Goal: Information Seeking & Learning: Learn about a topic

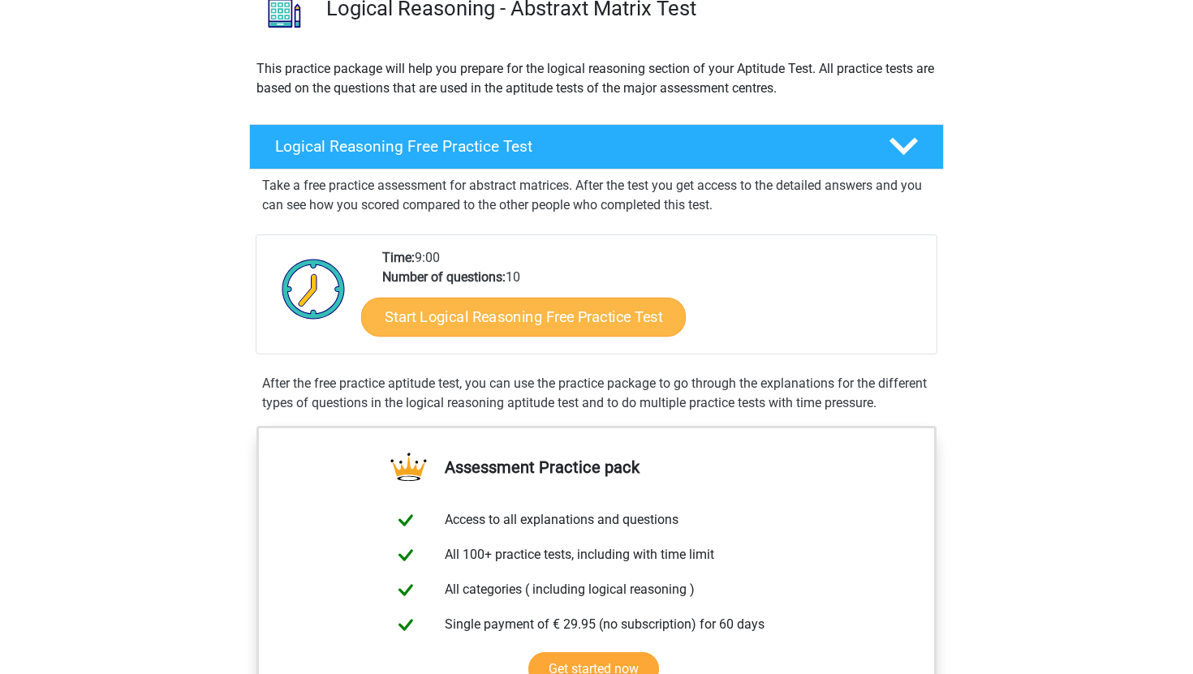
scroll to position [146, 0]
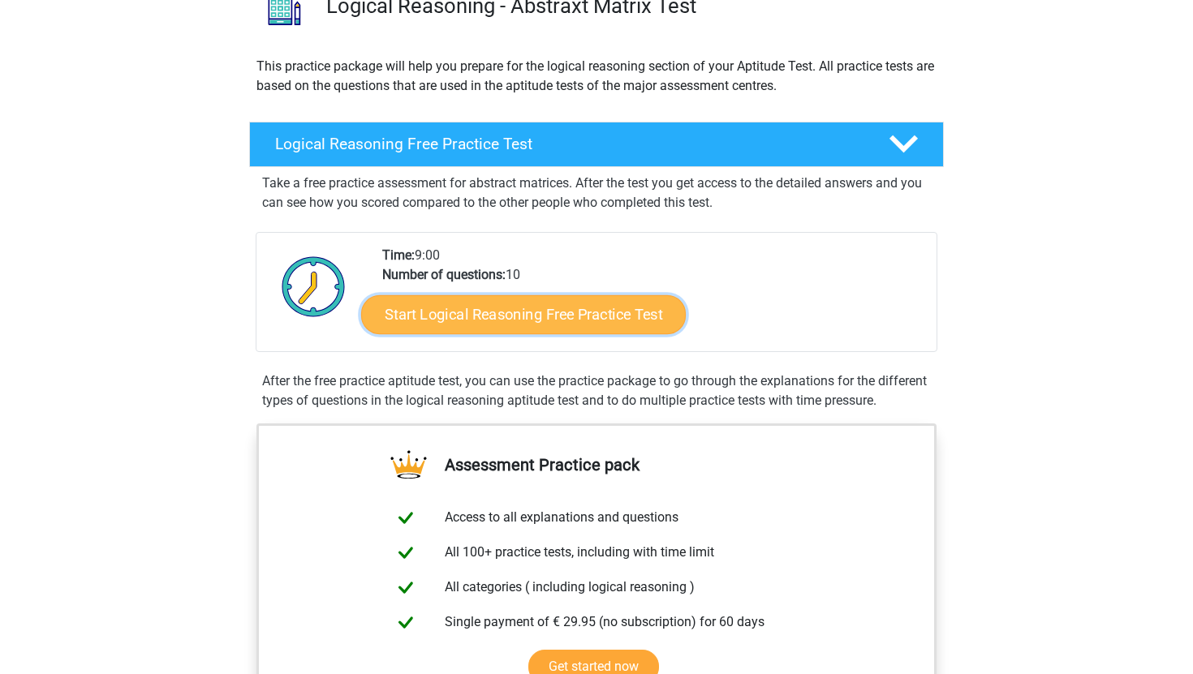
click at [574, 321] on link "Start Logical Reasoning Free Practice Test" at bounding box center [523, 314] width 325 height 39
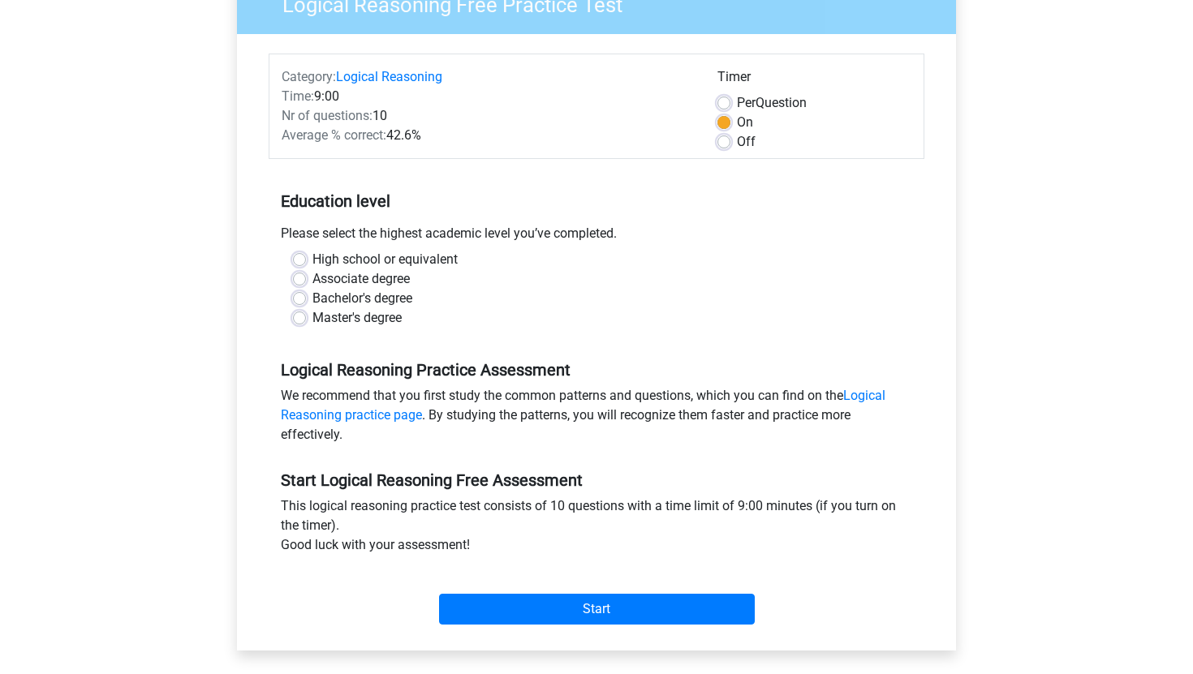
scroll to position [155, 0]
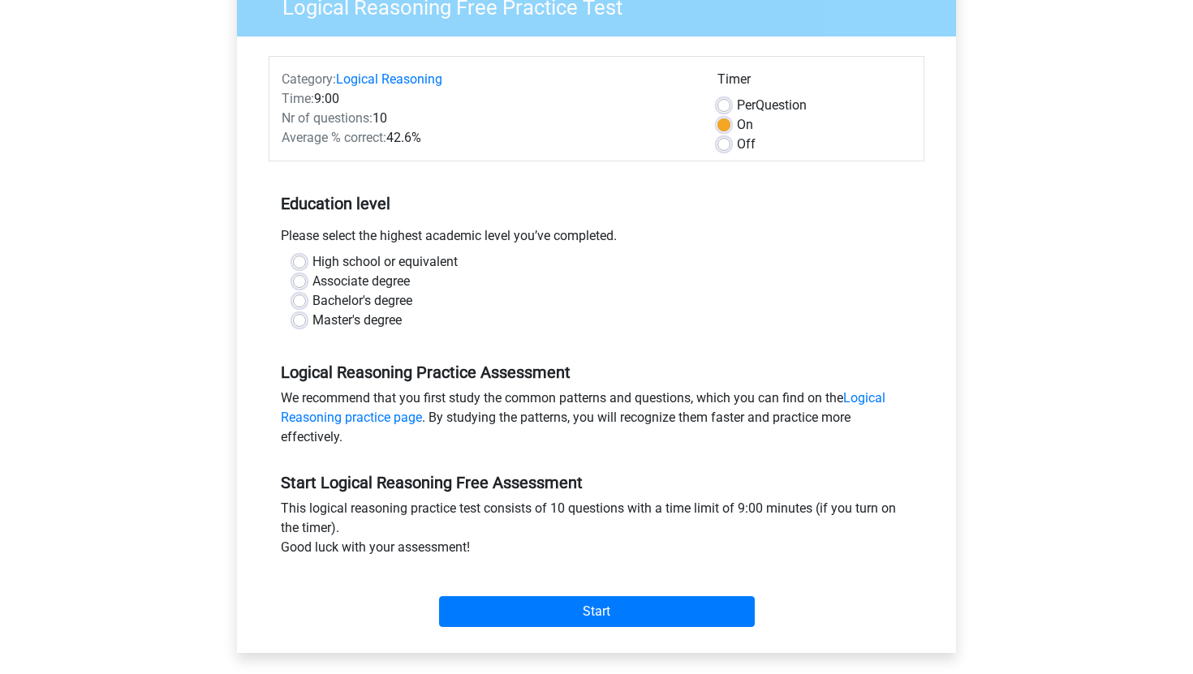
click at [312, 322] on label "Master's degree" at bounding box center [356, 320] width 89 height 19
click at [304, 322] on input "Master's degree" at bounding box center [299, 319] width 13 height 16
radio input "true"
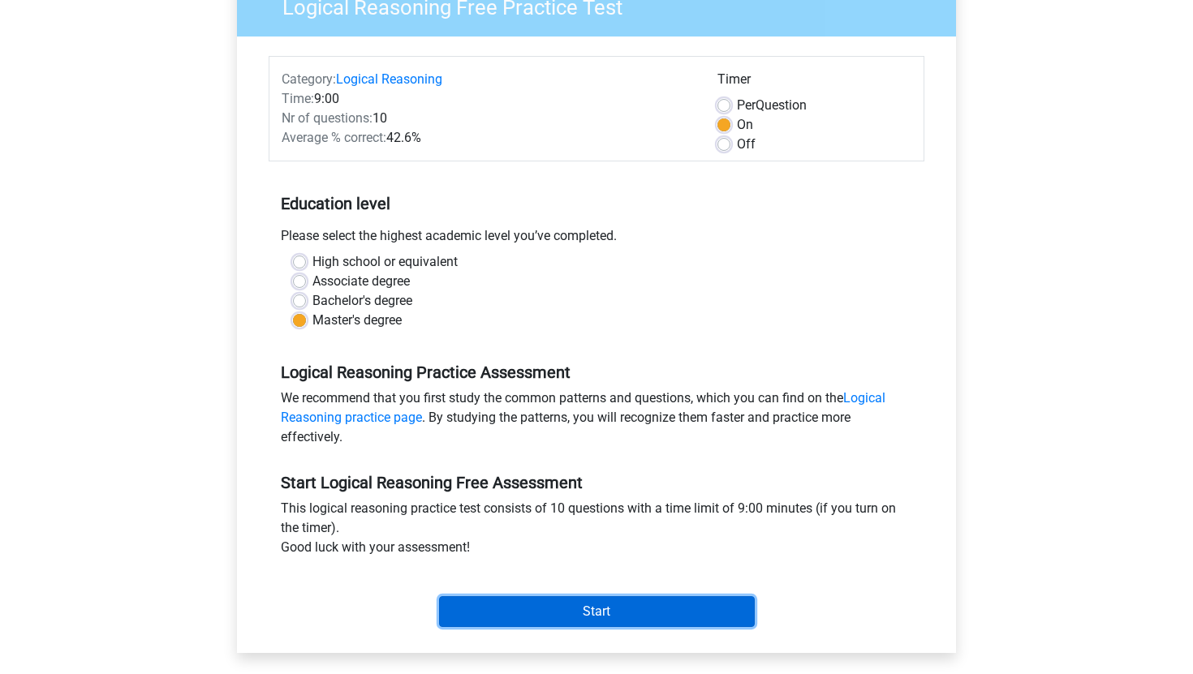
click at [491, 605] on input "Start" at bounding box center [597, 612] width 316 height 31
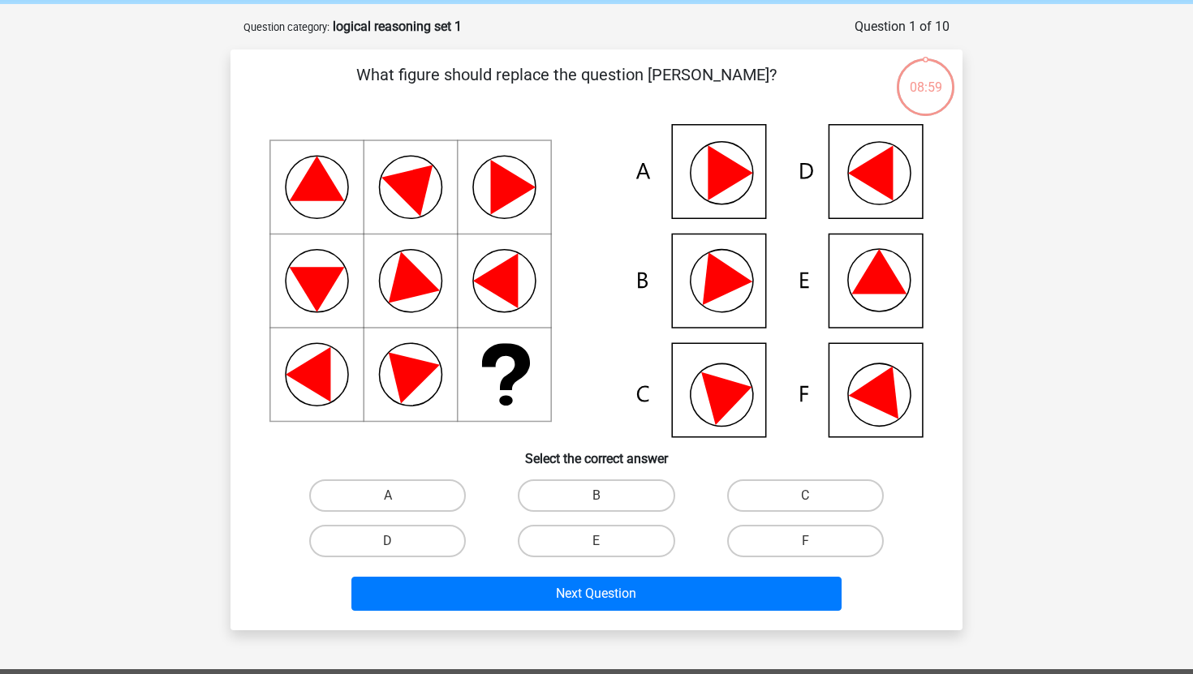
scroll to position [59, 0]
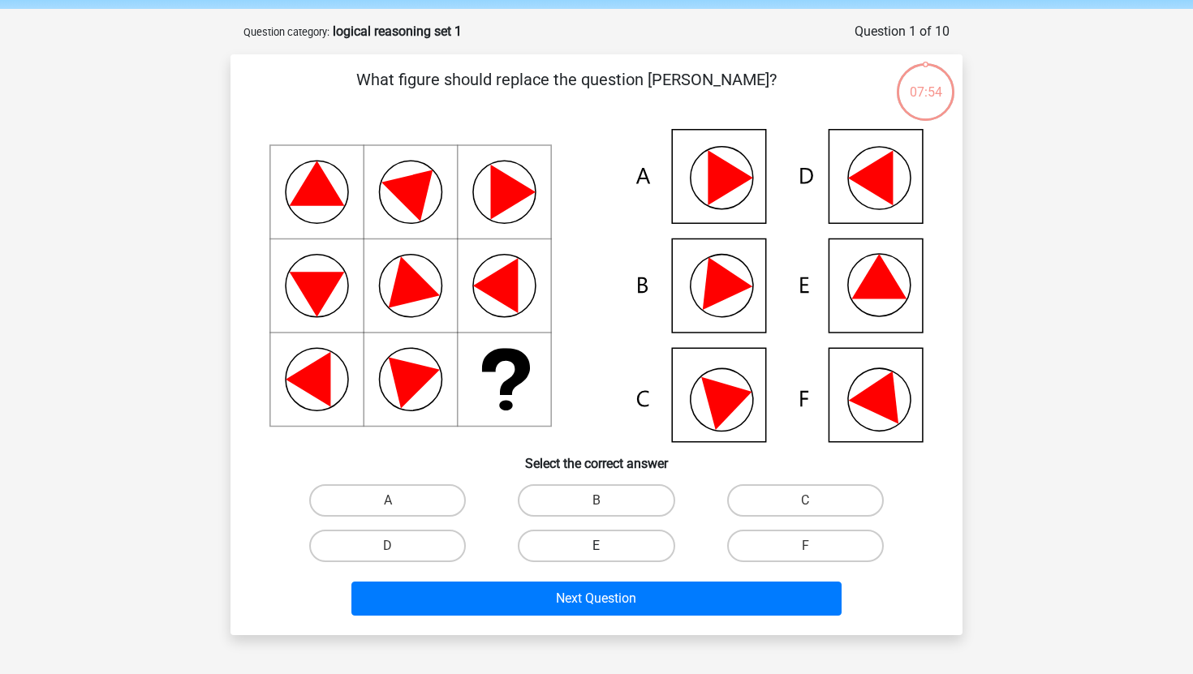
click at [567, 546] on label "E" at bounding box center [596, 546] width 157 height 32
click at [597, 546] on input "E" at bounding box center [602, 551] width 11 height 11
radio input "true"
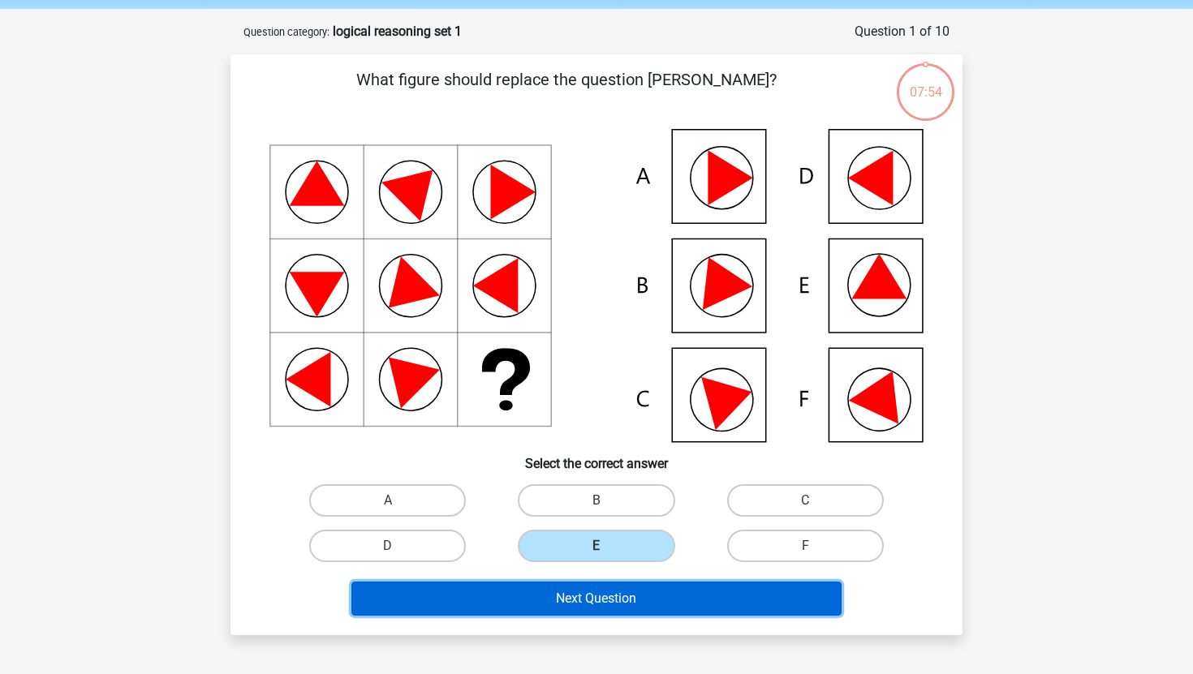
click at [575, 594] on button "Next Question" at bounding box center [596, 599] width 491 height 34
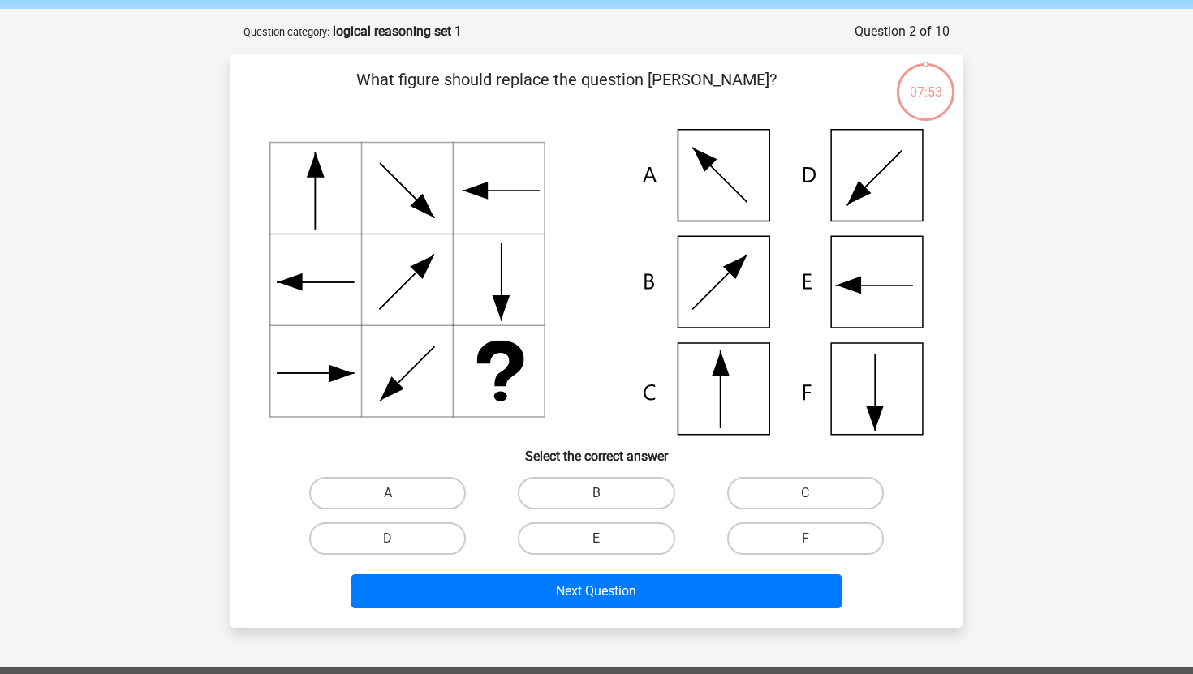
scroll to position [81, 0]
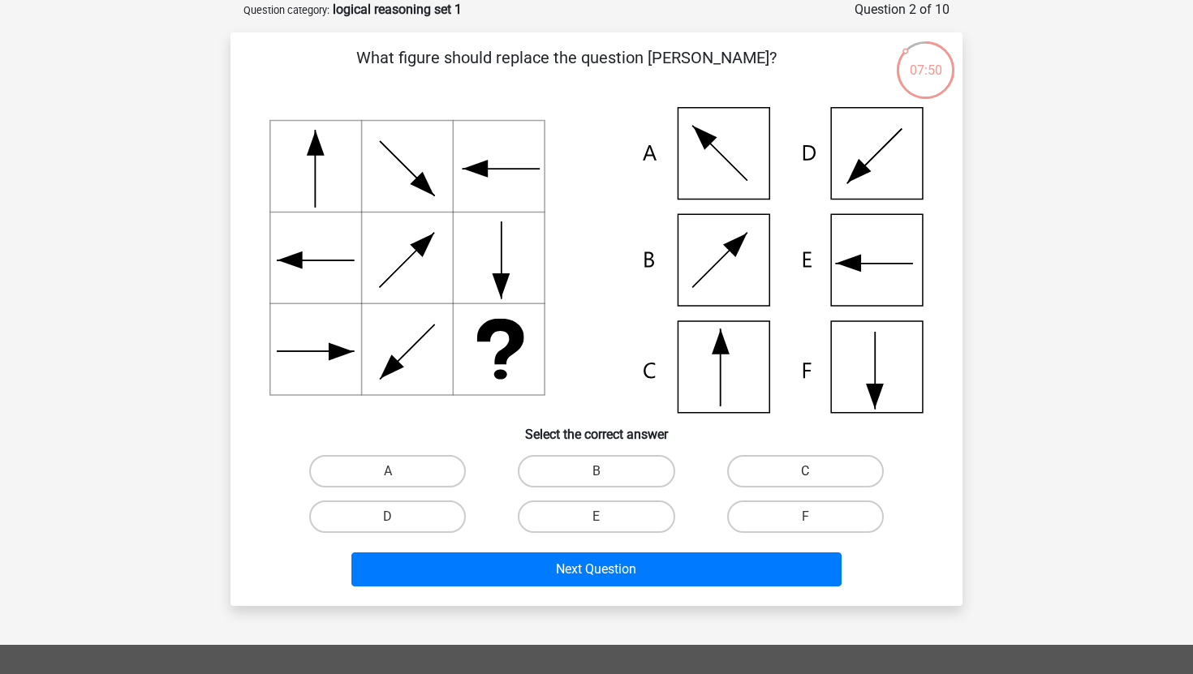
click at [788, 476] on label "C" at bounding box center [805, 471] width 157 height 32
click at [805, 476] on input "C" at bounding box center [810, 477] width 11 height 11
radio input "true"
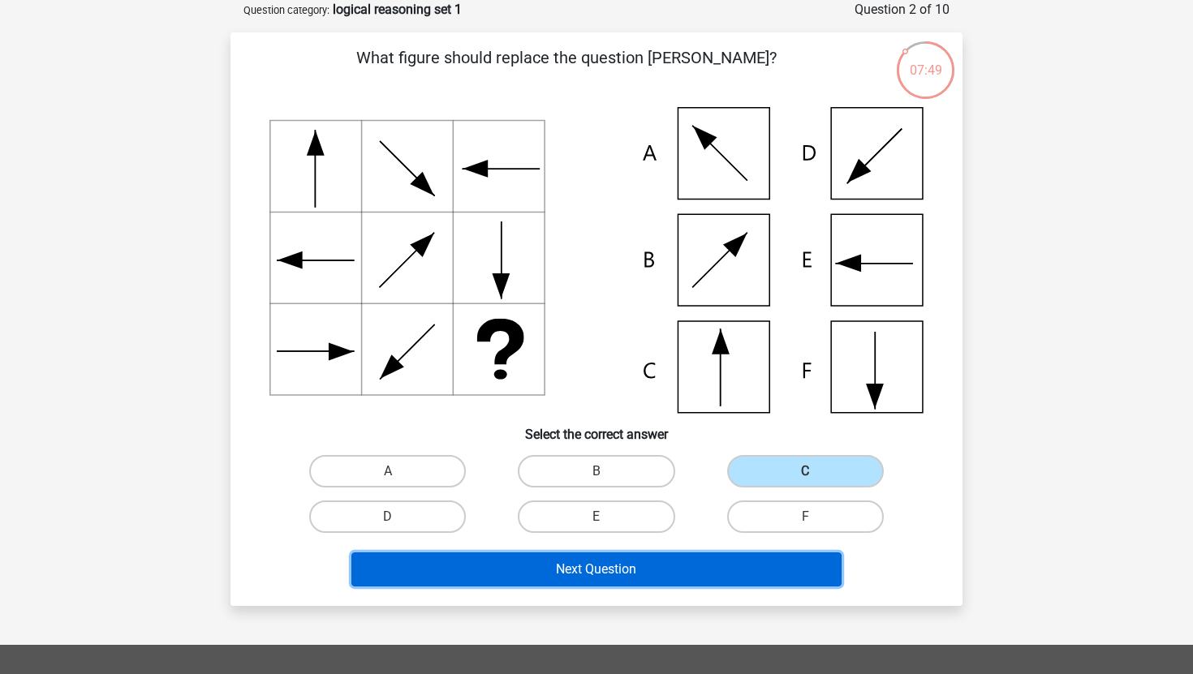
click at [709, 571] on button "Next Question" at bounding box center [596, 570] width 491 height 34
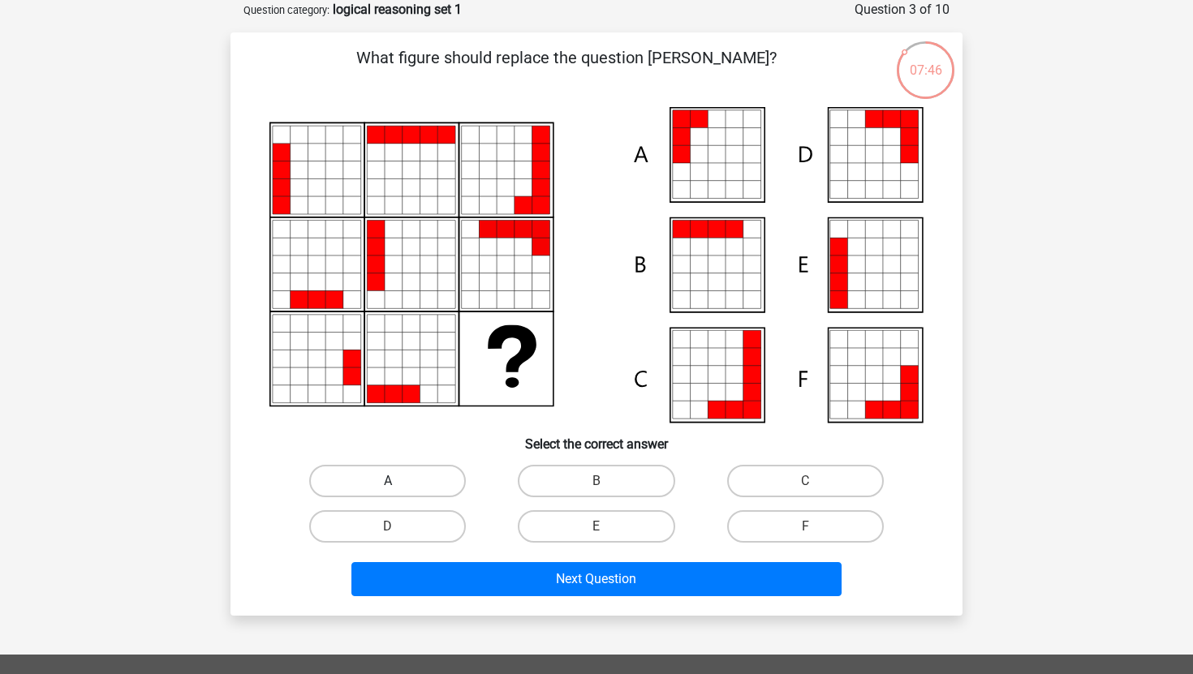
click at [429, 492] on label "A" at bounding box center [387, 481] width 157 height 32
click at [399, 492] on input "A" at bounding box center [393, 486] width 11 height 11
radio input "true"
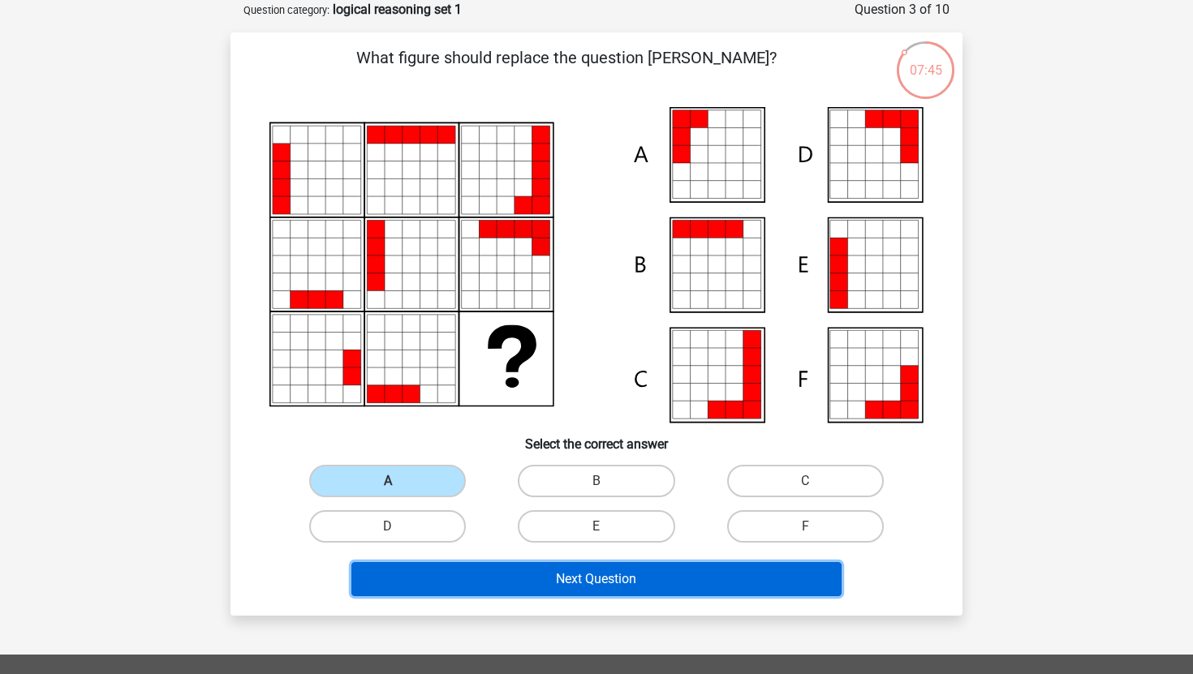
click at [508, 590] on button "Next Question" at bounding box center [596, 579] width 491 height 34
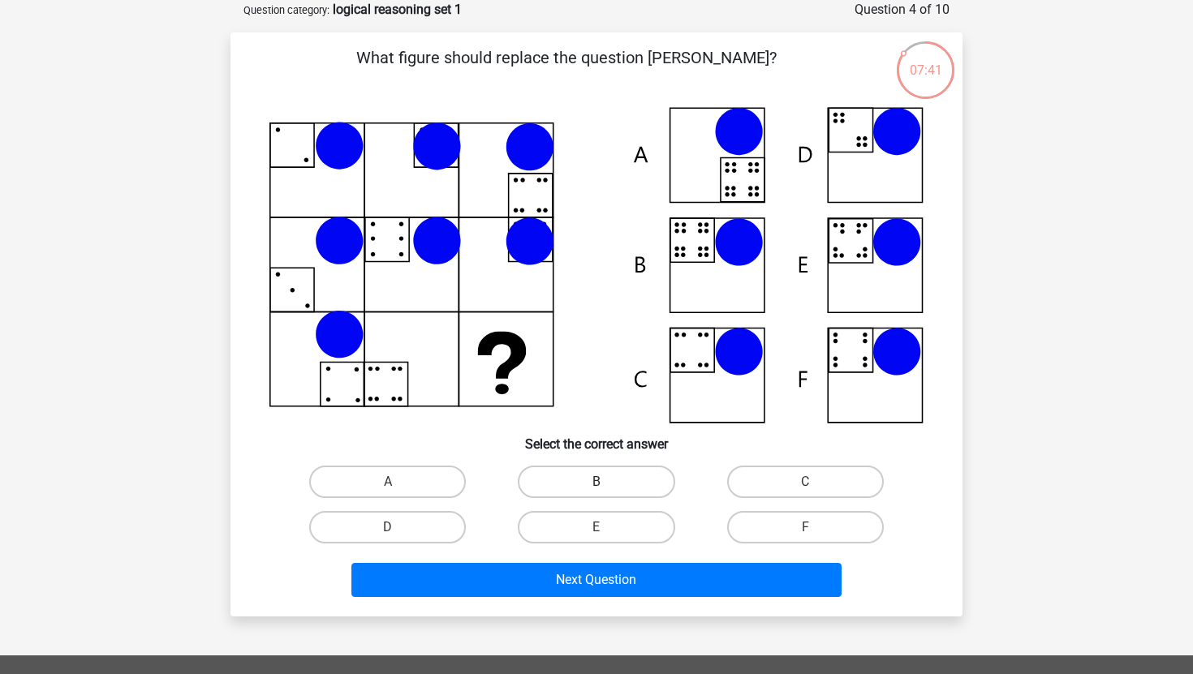
click at [621, 484] on label "B" at bounding box center [596, 482] width 157 height 32
click at [607, 484] on input "B" at bounding box center [602, 487] width 11 height 11
radio input "true"
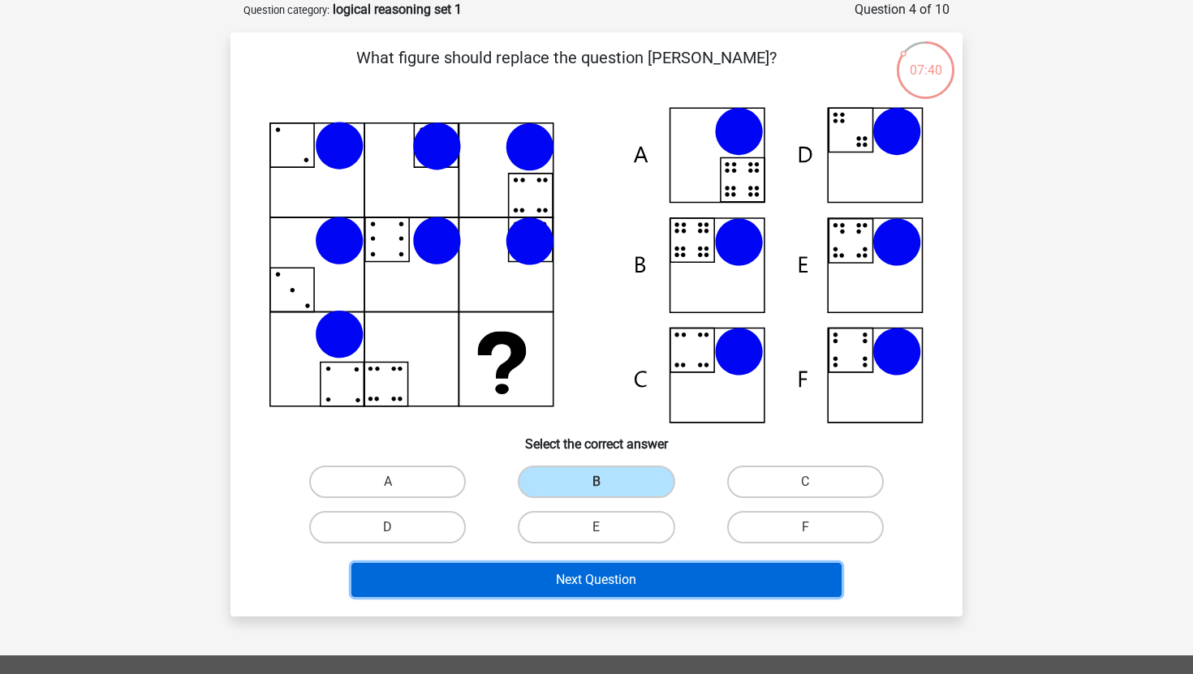
click at [610, 588] on button "Next Question" at bounding box center [596, 580] width 491 height 34
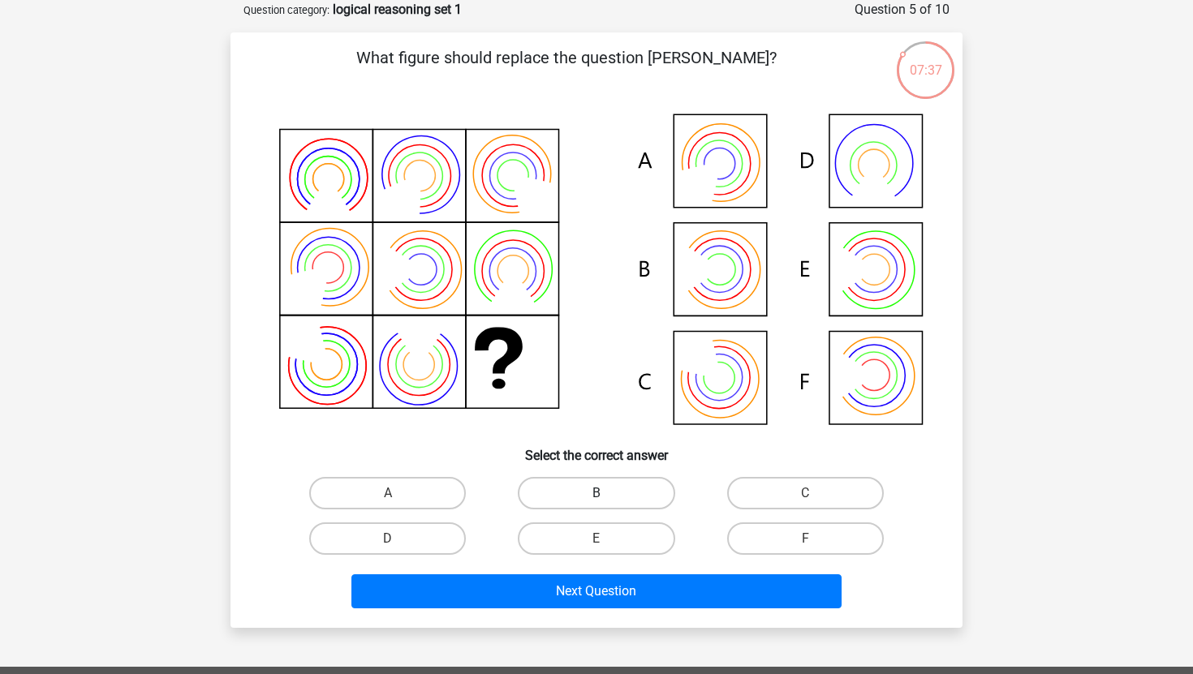
click at [646, 506] on label "B" at bounding box center [596, 493] width 157 height 32
click at [607, 504] on input "B" at bounding box center [602, 498] width 11 height 11
radio input "true"
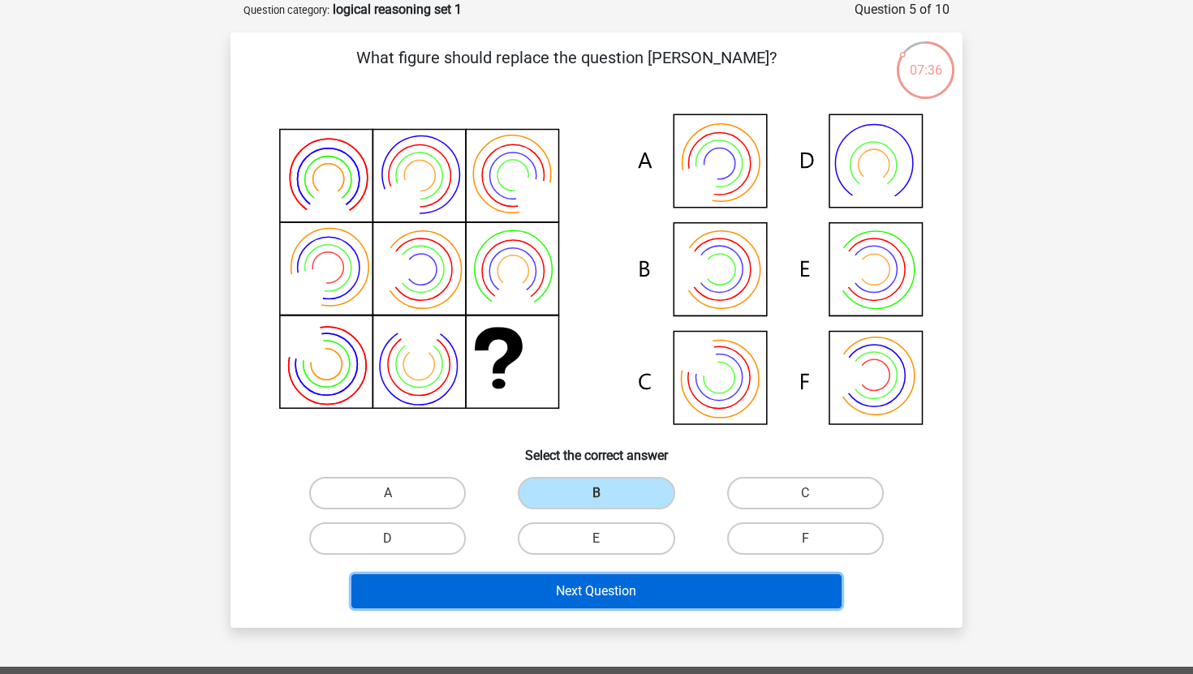
click at [649, 603] on button "Next Question" at bounding box center [596, 592] width 491 height 34
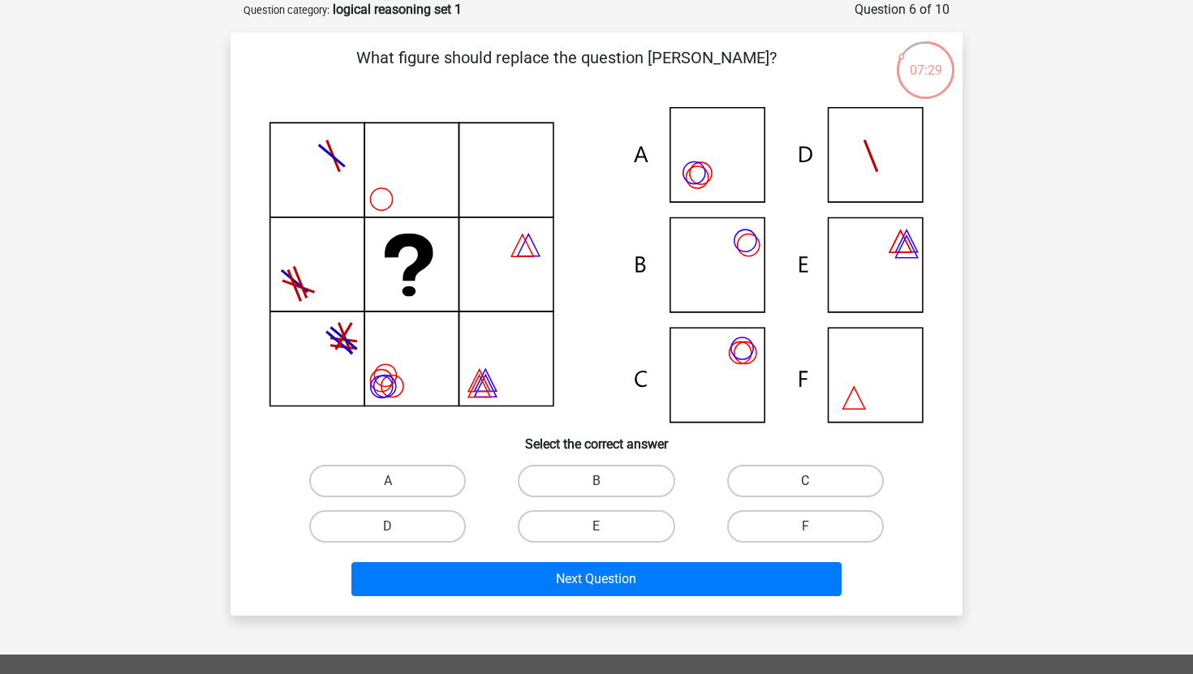
click at [807, 492] on label "C" at bounding box center [805, 481] width 157 height 32
click at [807, 492] on input "C" at bounding box center [810, 486] width 11 height 11
radio input "true"
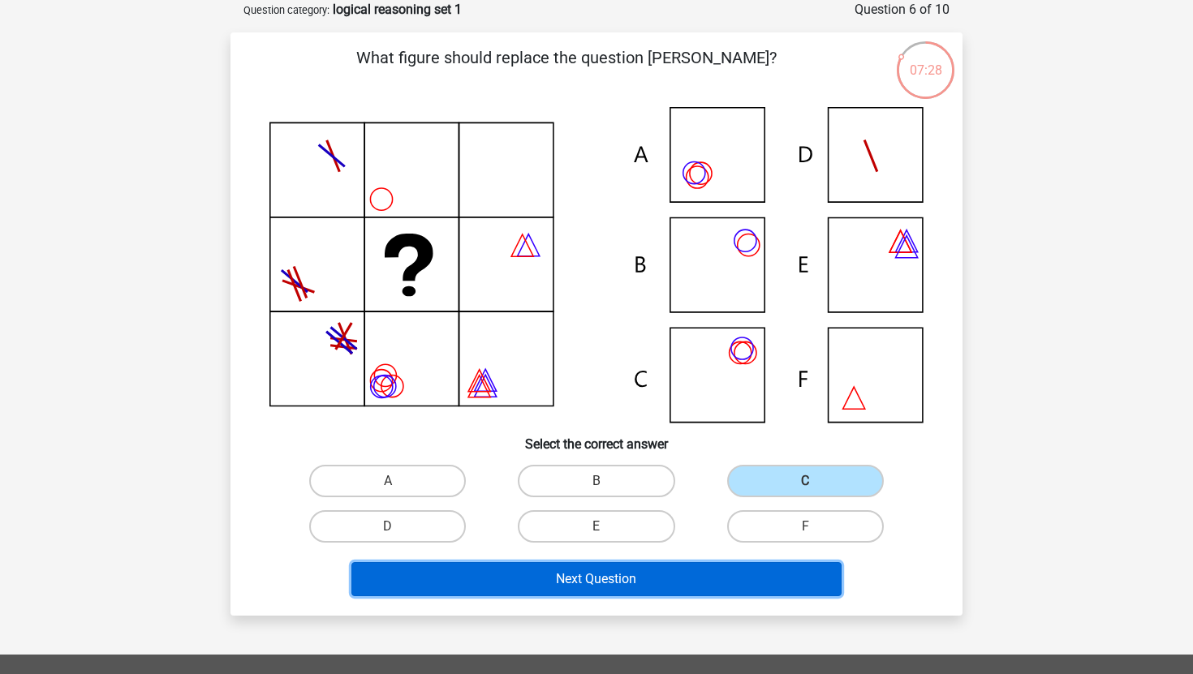
click at [749, 580] on button "Next Question" at bounding box center [596, 579] width 491 height 34
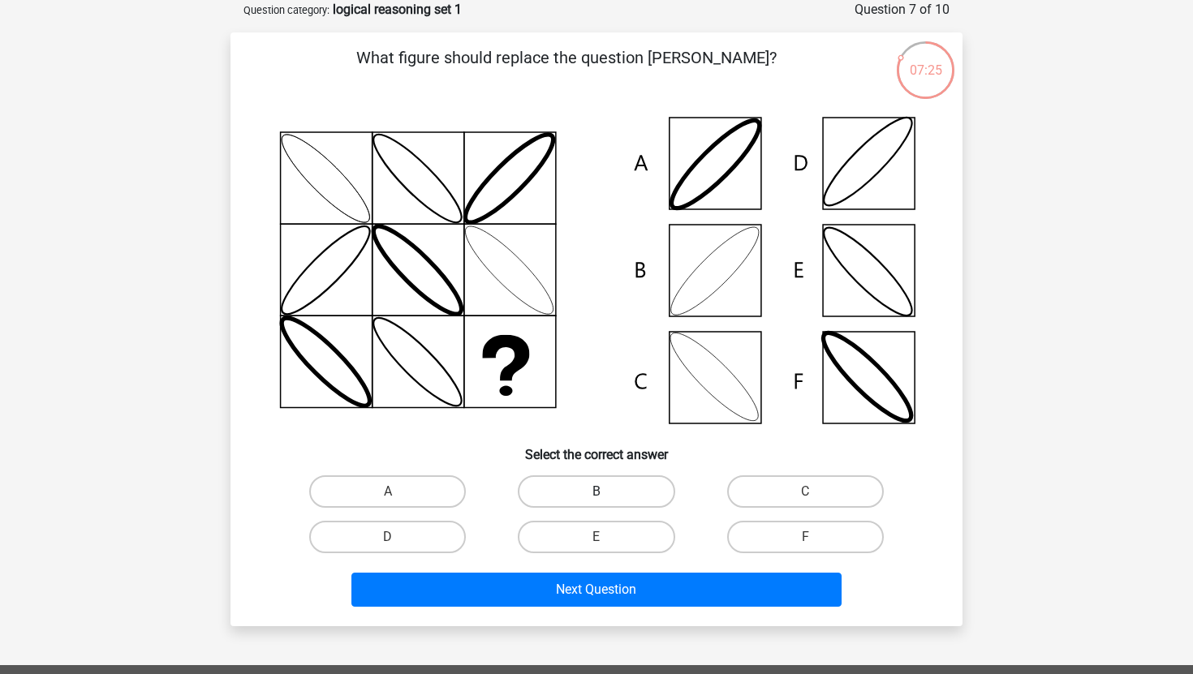
click at [619, 484] on label "B" at bounding box center [596, 492] width 157 height 32
click at [607, 492] on input "B" at bounding box center [602, 497] width 11 height 11
radio input "true"
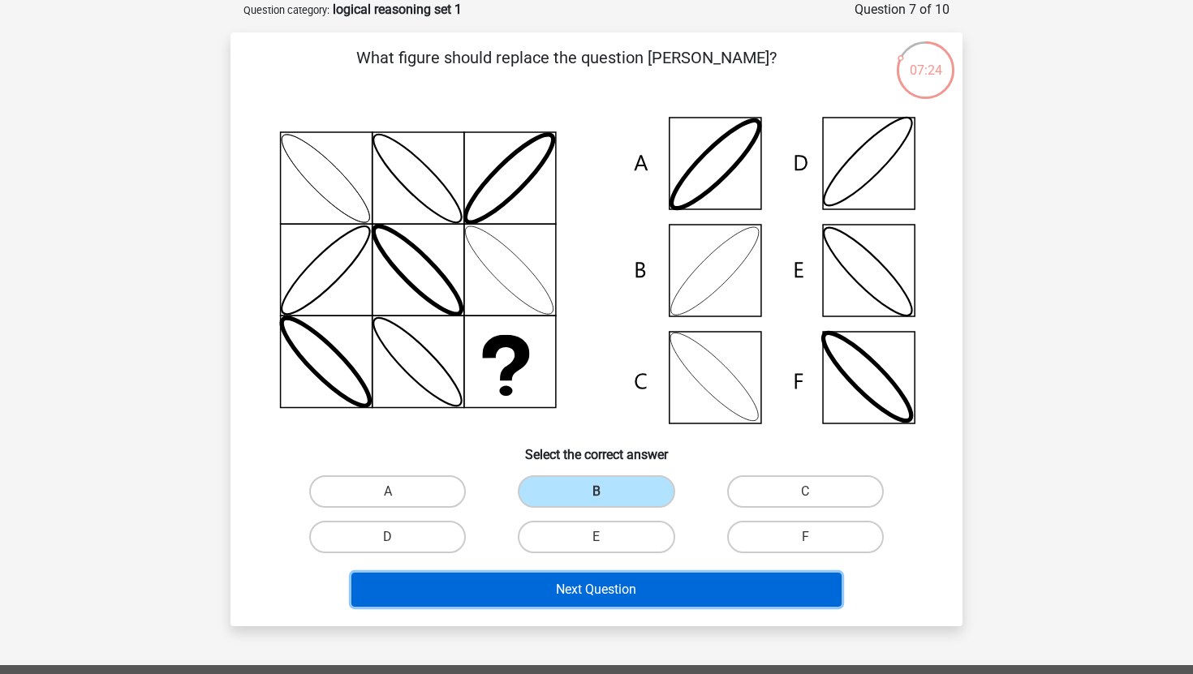
click at [604, 594] on button "Next Question" at bounding box center [596, 590] width 491 height 34
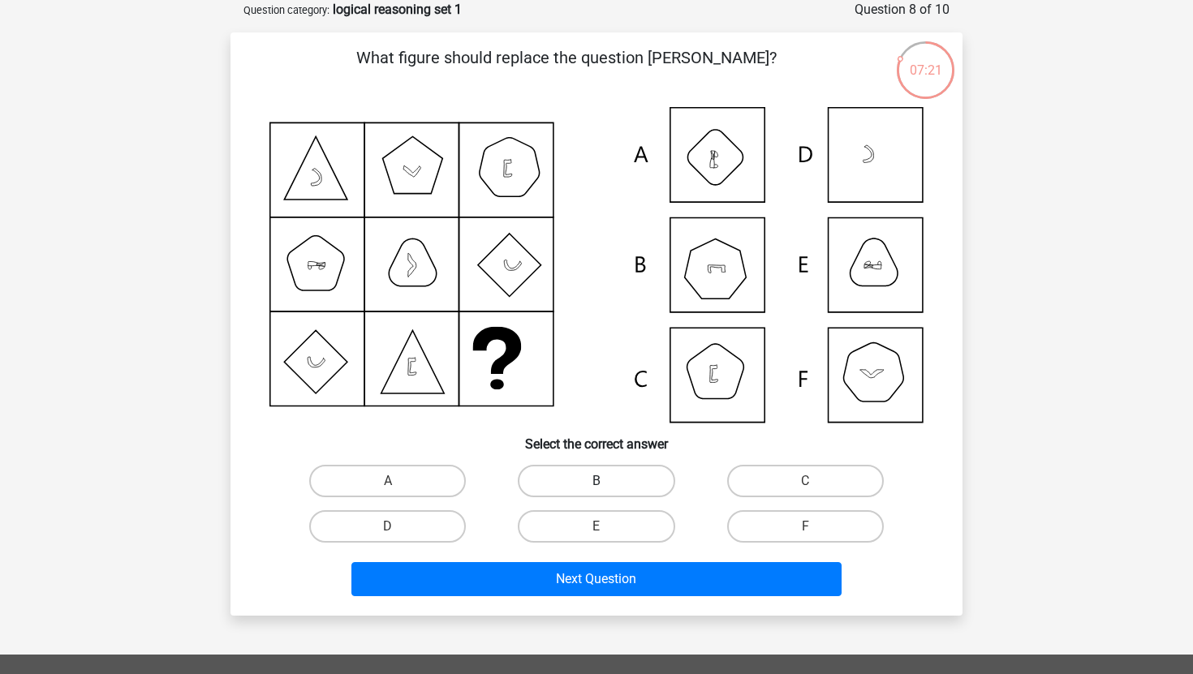
click at [634, 480] on label "B" at bounding box center [596, 481] width 157 height 32
click at [607, 481] on input "B" at bounding box center [602, 486] width 11 height 11
radio input "true"
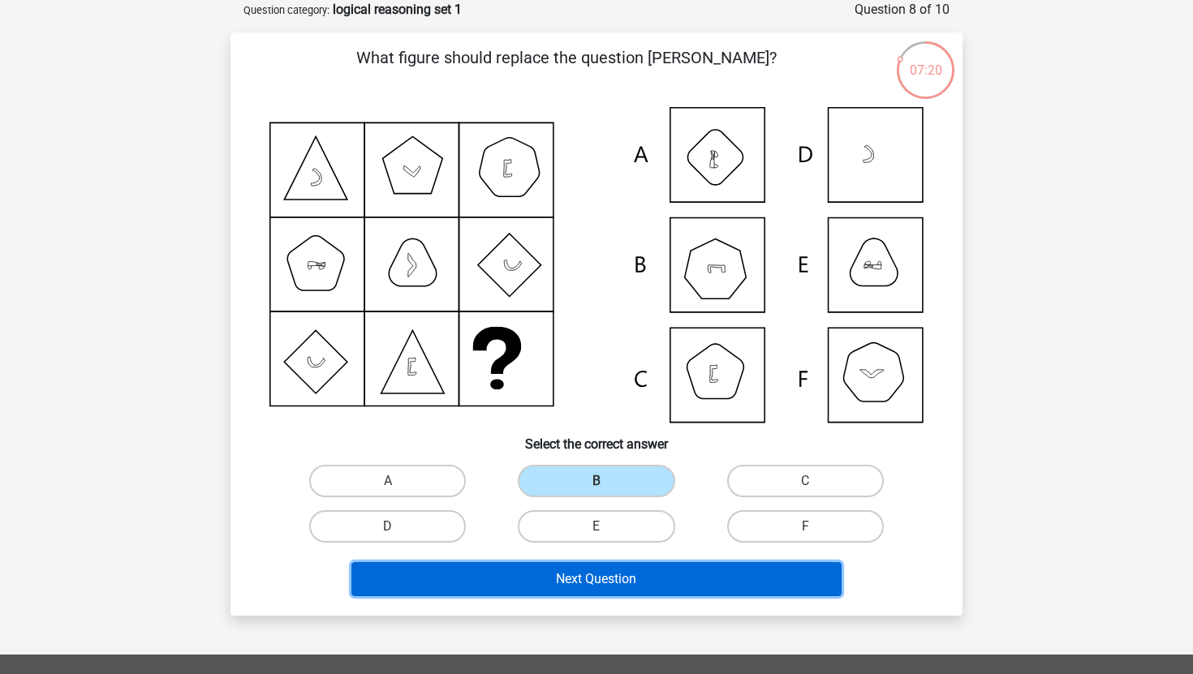
click at [635, 585] on button "Next Question" at bounding box center [596, 579] width 491 height 34
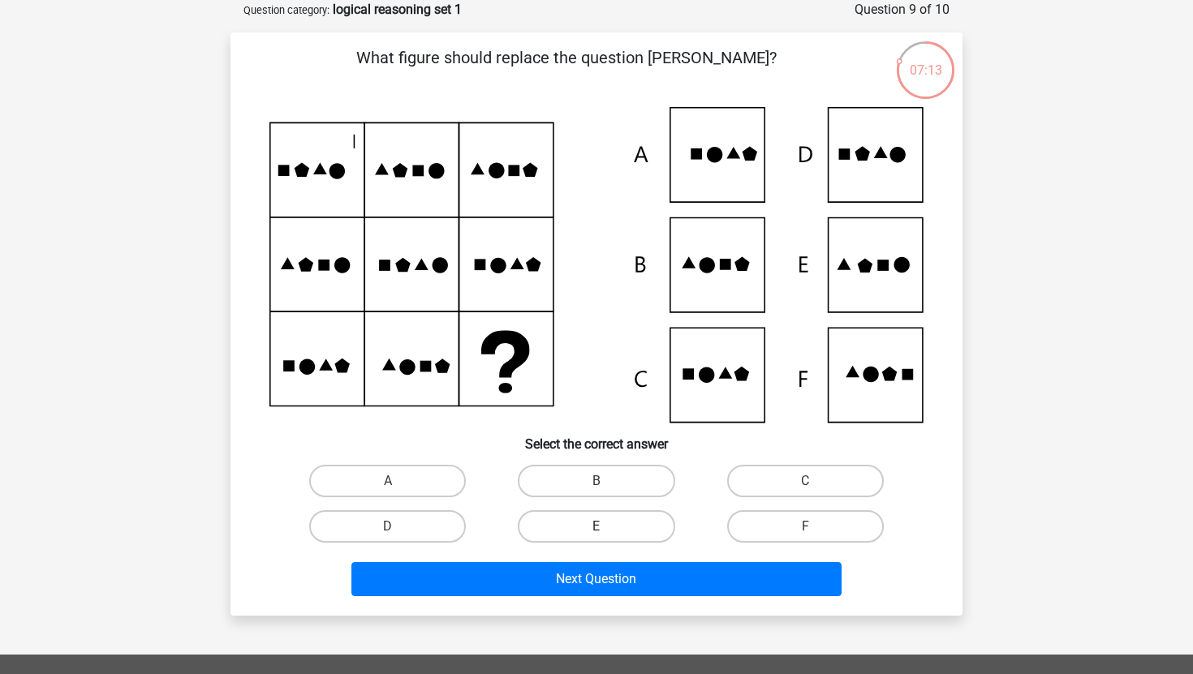
click at [633, 532] on label "E" at bounding box center [596, 527] width 157 height 32
click at [607, 532] on input "E" at bounding box center [602, 532] width 11 height 11
radio input "true"
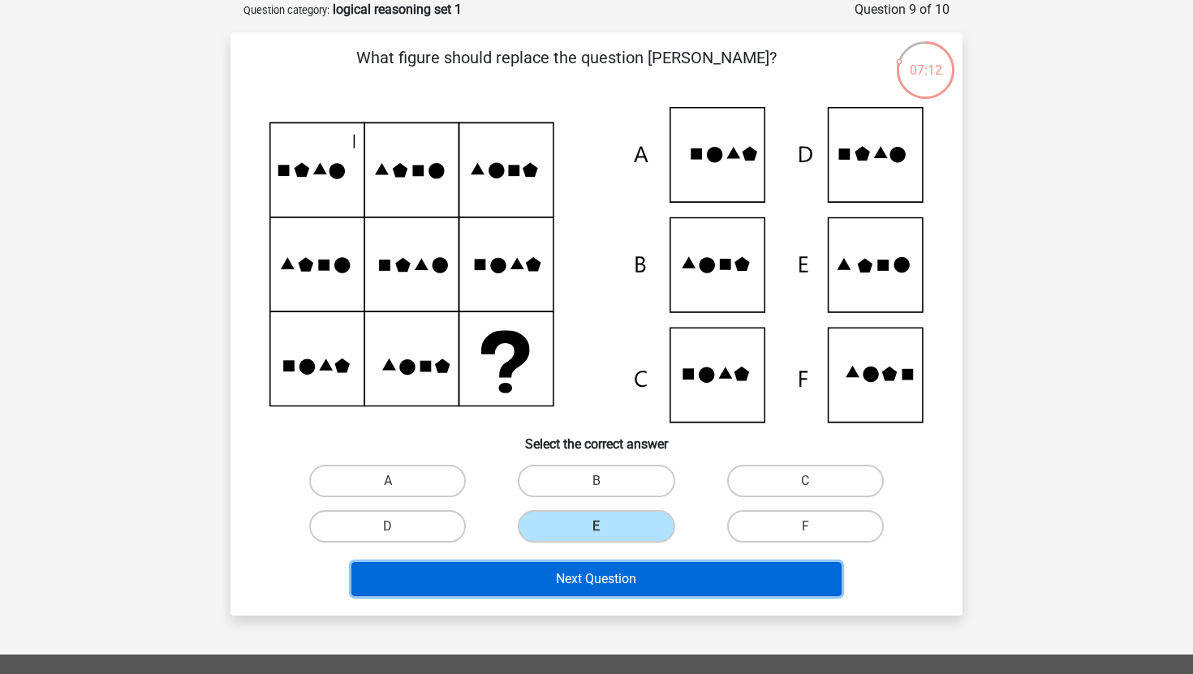
click at [649, 578] on button "Next Question" at bounding box center [596, 579] width 491 height 34
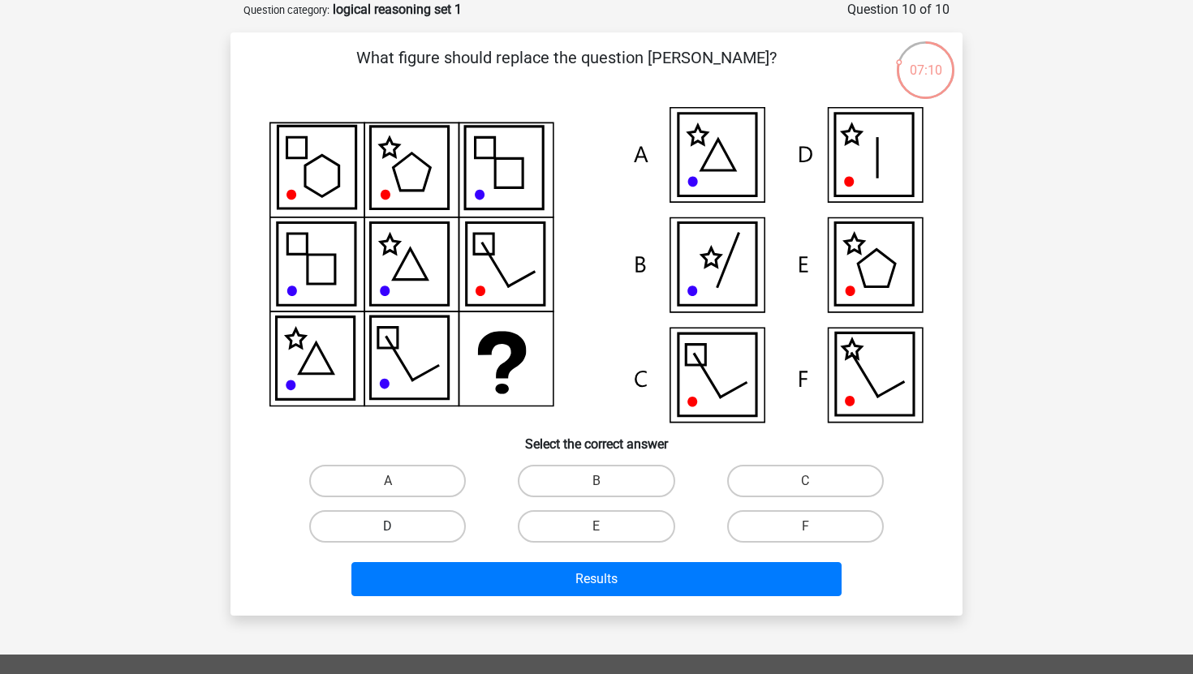
click at [407, 528] on label "D" at bounding box center [387, 527] width 157 height 32
click at [399, 528] on input "D" at bounding box center [393, 532] width 11 height 11
radio input "true"
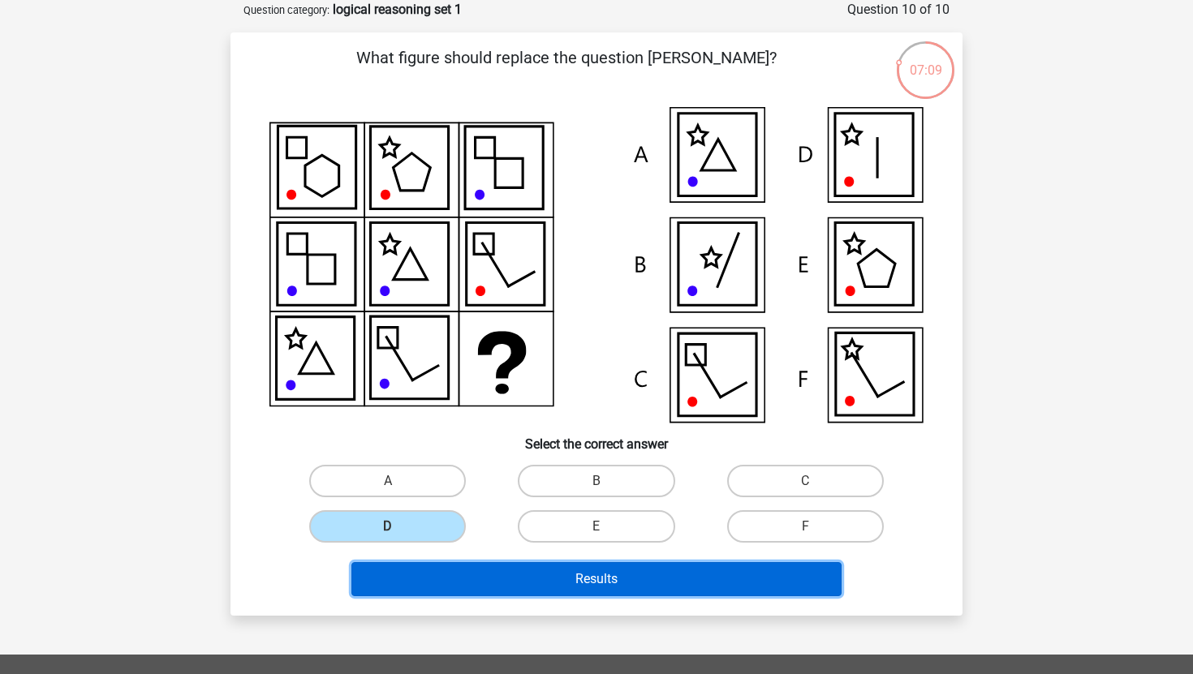
click at [515, 588] on button "Results" at bounding box center [596, 579] width 491 height 34
